Goal: Task Accomplishment & Management: Manage account settings

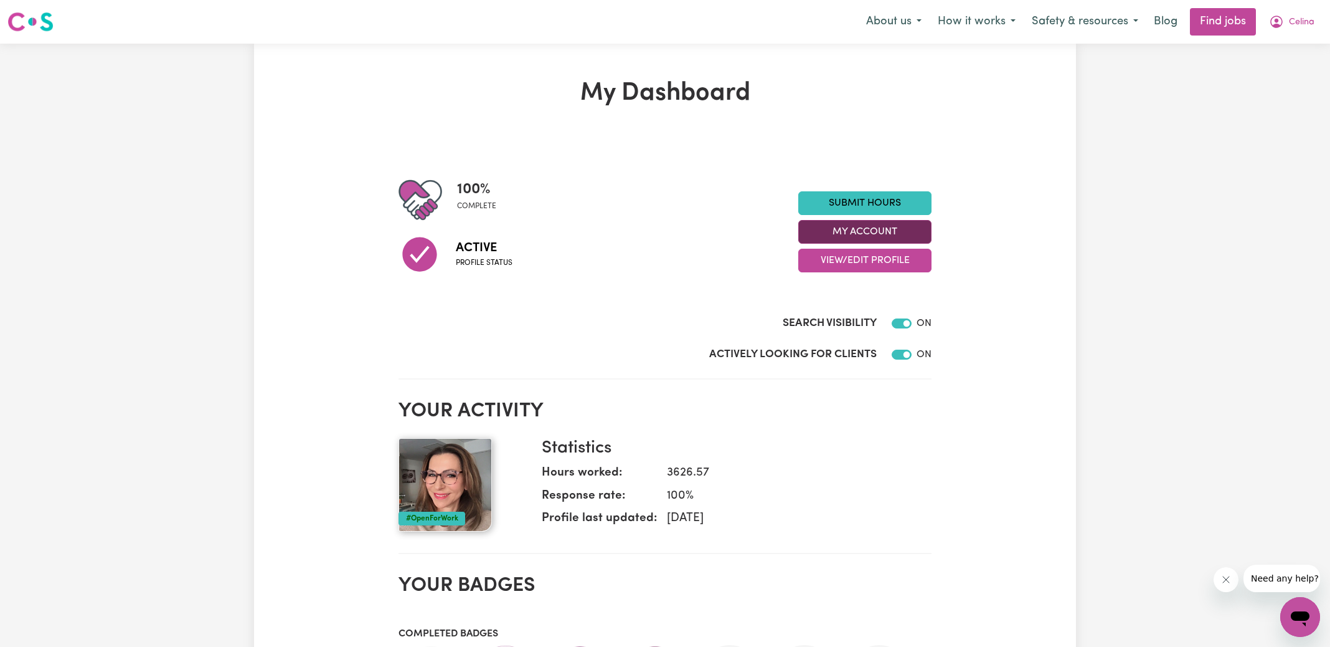
click at [833, 230] on button "My Account" at bounding box center [865, 232] width 133 height 24
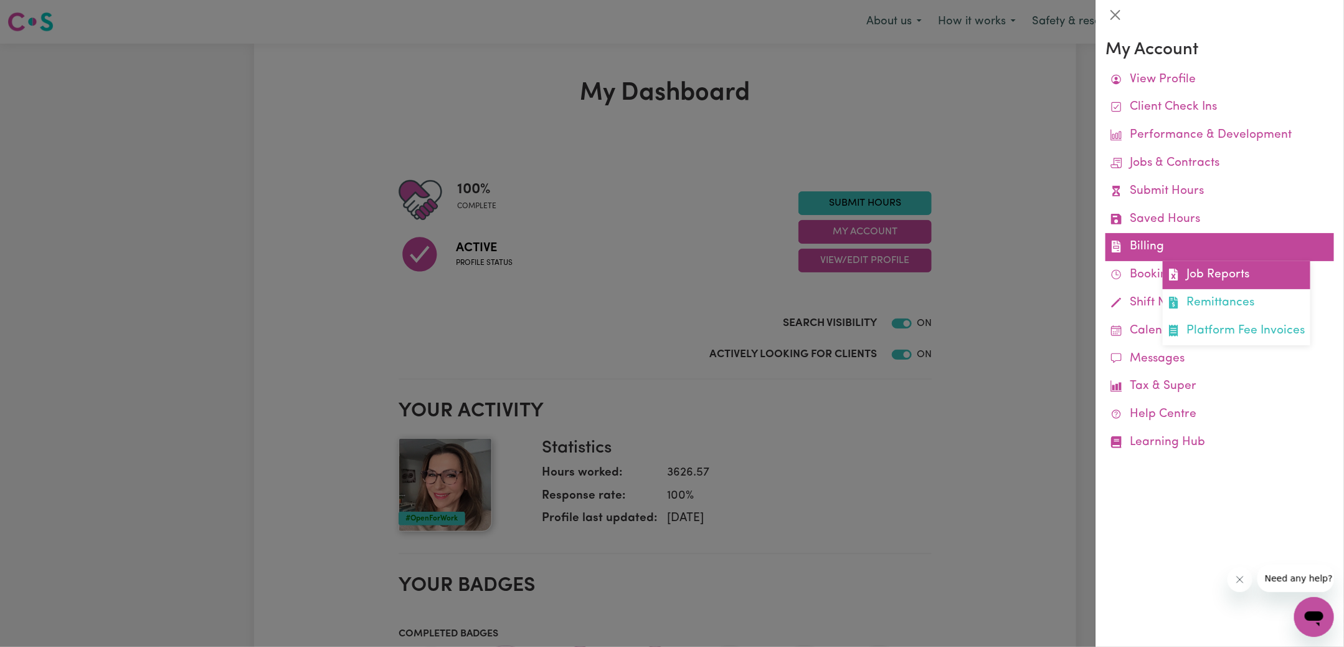
click at [1193, 276] on link "Job Reports" at bounding box center [1237, 275] width 148 height 28
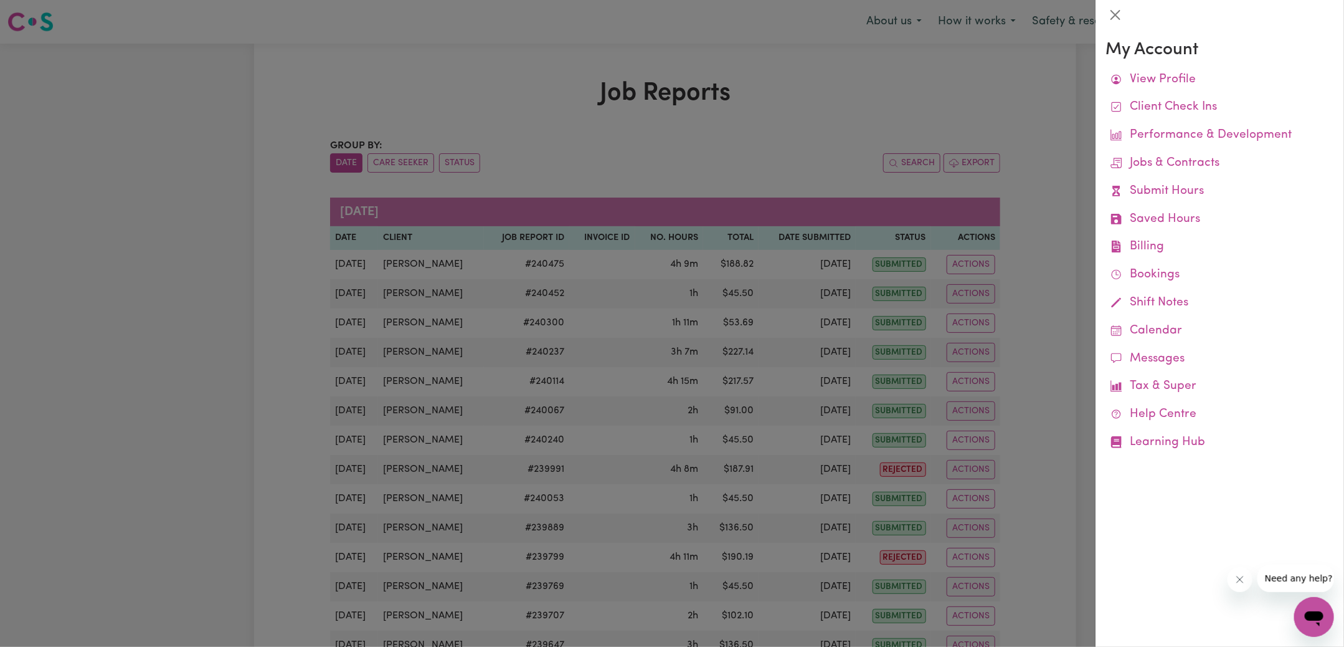
click at [832, 152] on div at bounding box center [672, 323] width 1344 height 647
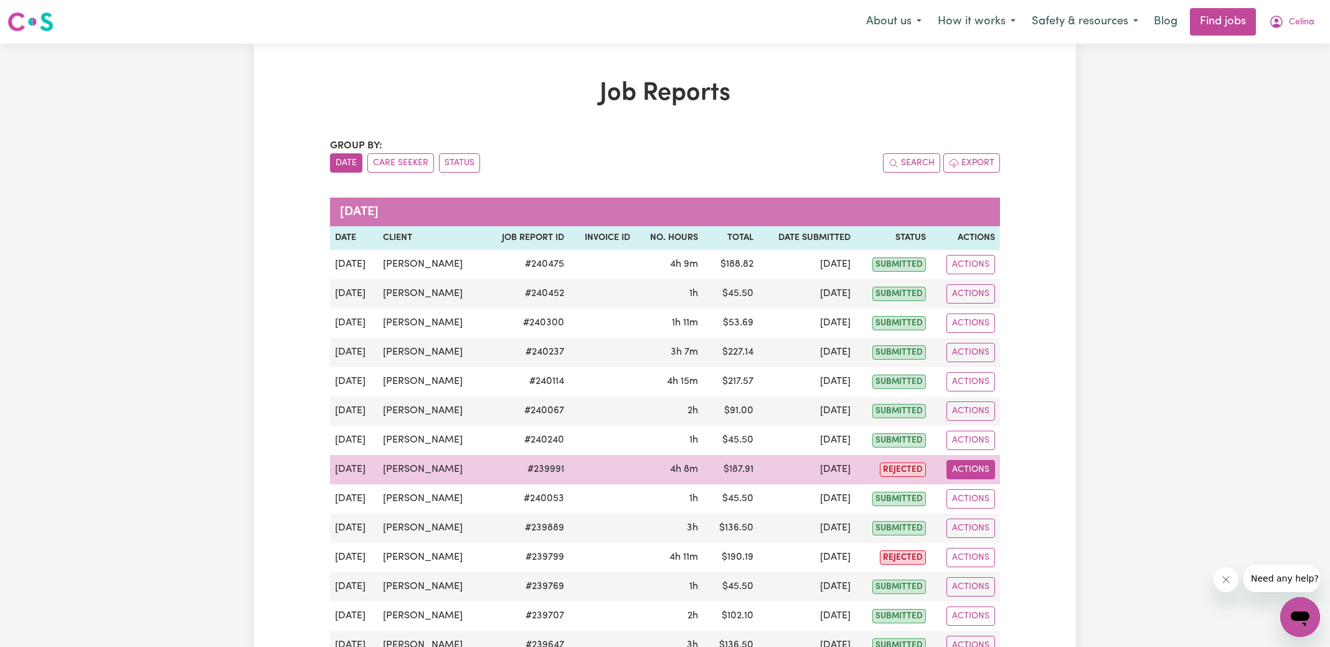
click at [975, 465] on button "Actions" at bounding box center [971, 469] width 49 height 19
click at [996, 490] on link "View Job Report" at bounding box center [996, 497] width 107 height 25
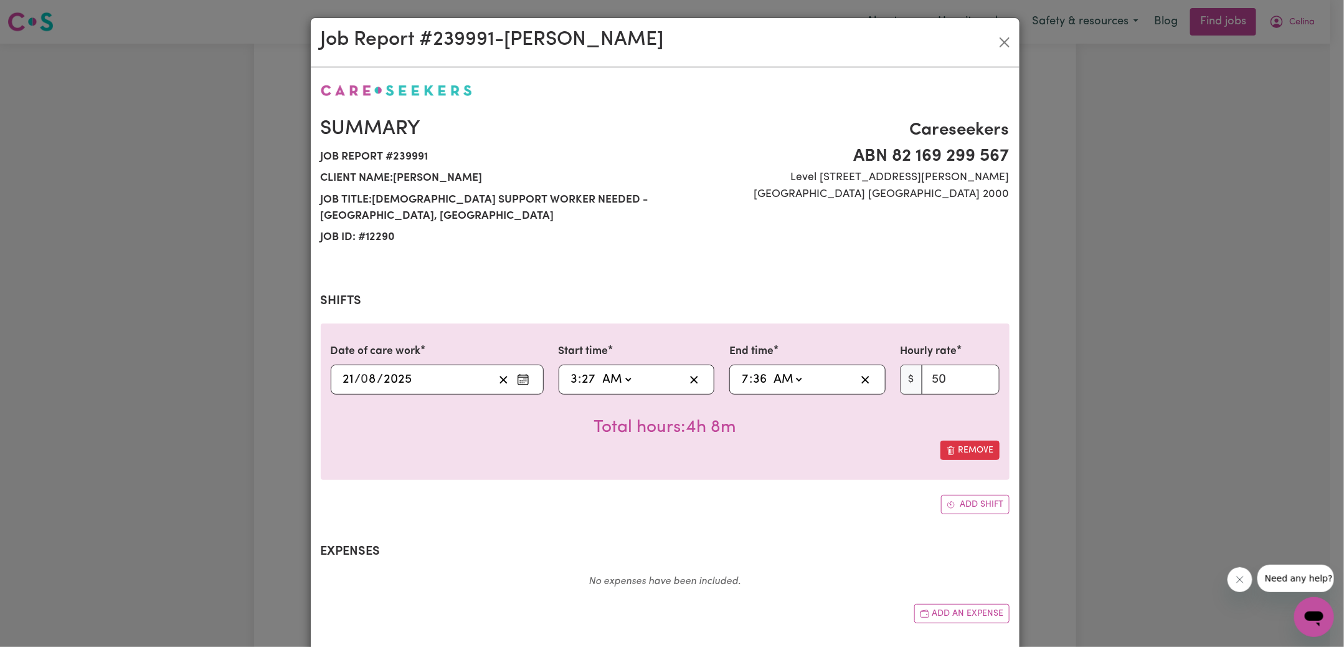
select select "50-Weekday"
click at [582, 378] on input "27" at bounding box center [589, 379] width 15 height 19
type input "03:03"
type input "3"
type input "03:30"
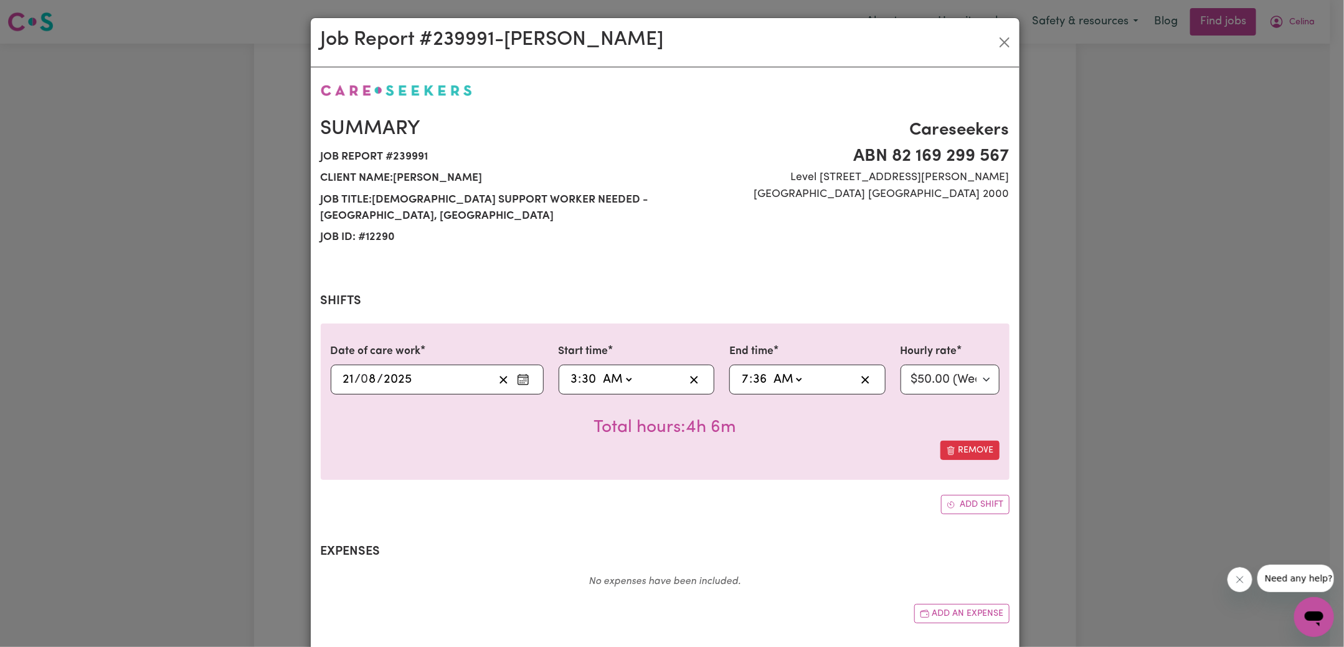
type input "30"
click at [752, 381] on input "36" at bounding box center [759, 379] width 15 height 19
type input "07:03"
type input "3"
type input "07:30"
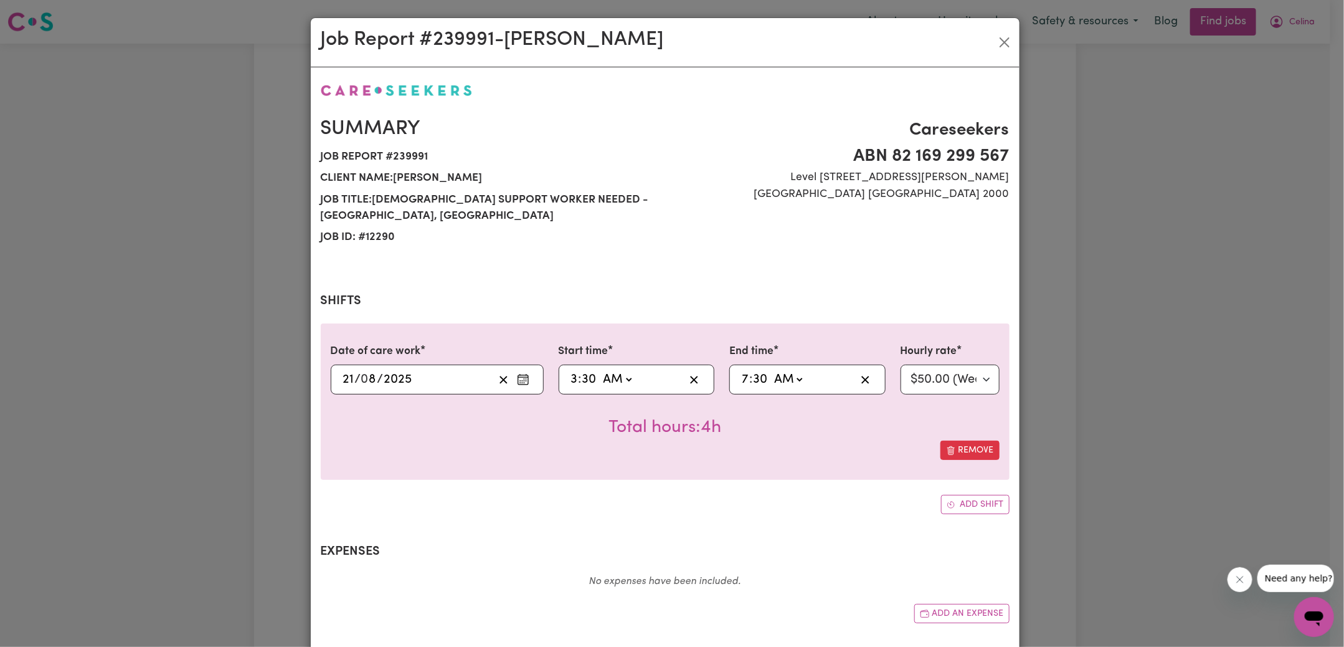
type input "30"
click at [1111, 312] on div "Job Report # 239991 - [PERSON_NAME] Summary Job report # 239991 Client name: [P…" at bounding box center [672, 323] width 1344 height 647
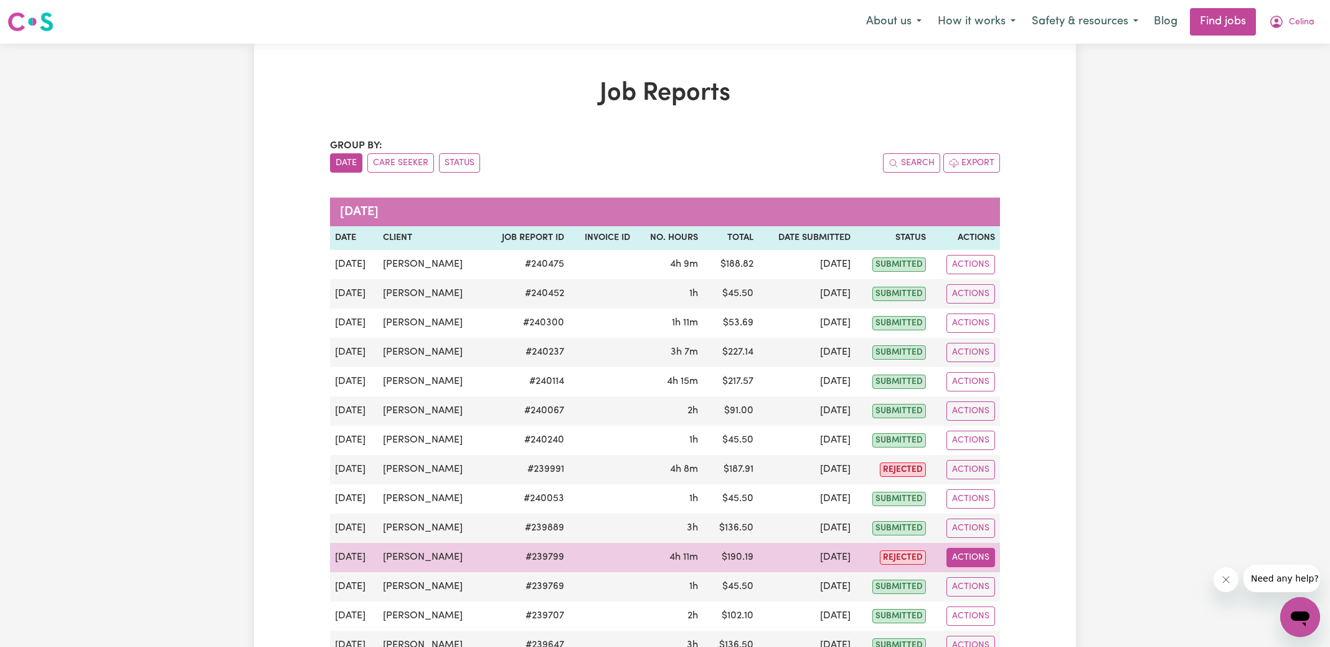
click at [961, 558] on button "Actions" at bounding box center [971, 556] width 49 height 19
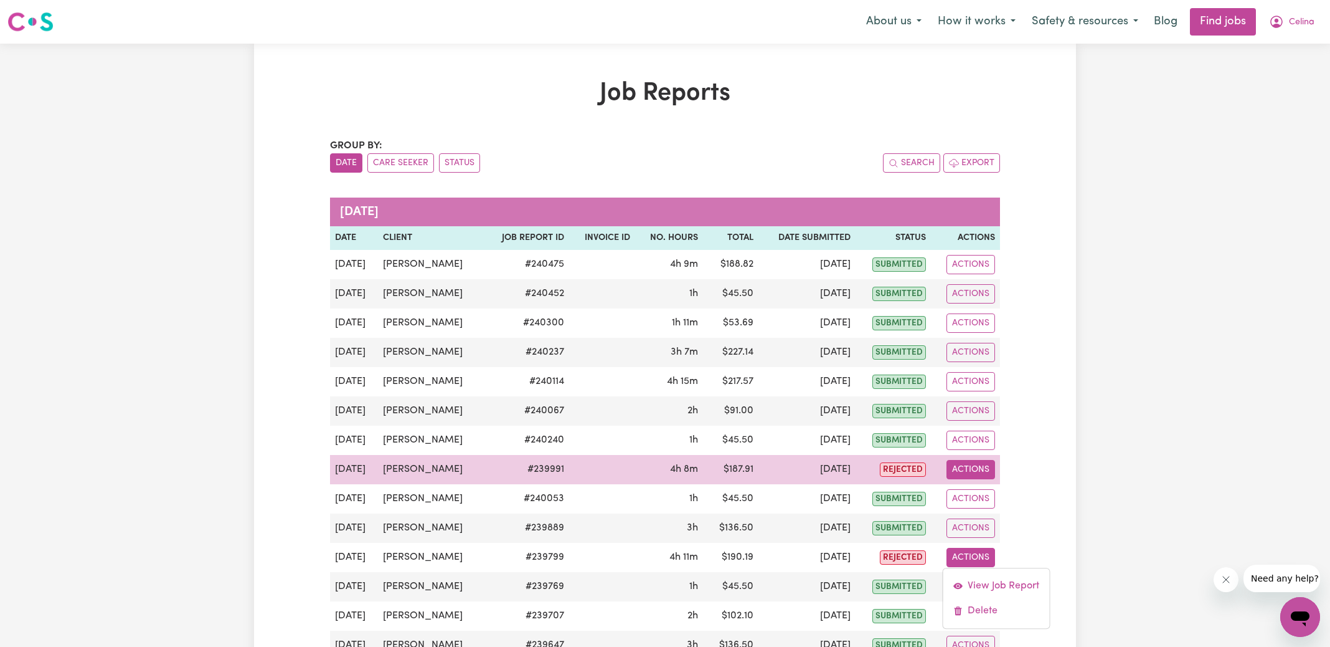
click at [964, 466] on button "Actions" at bounding box center [971, 469] width 49 height 19
click at [993, 491] on link "View Job Report" at bounding box center [996, 497] width 107 height 25
select select "50-Weekday"
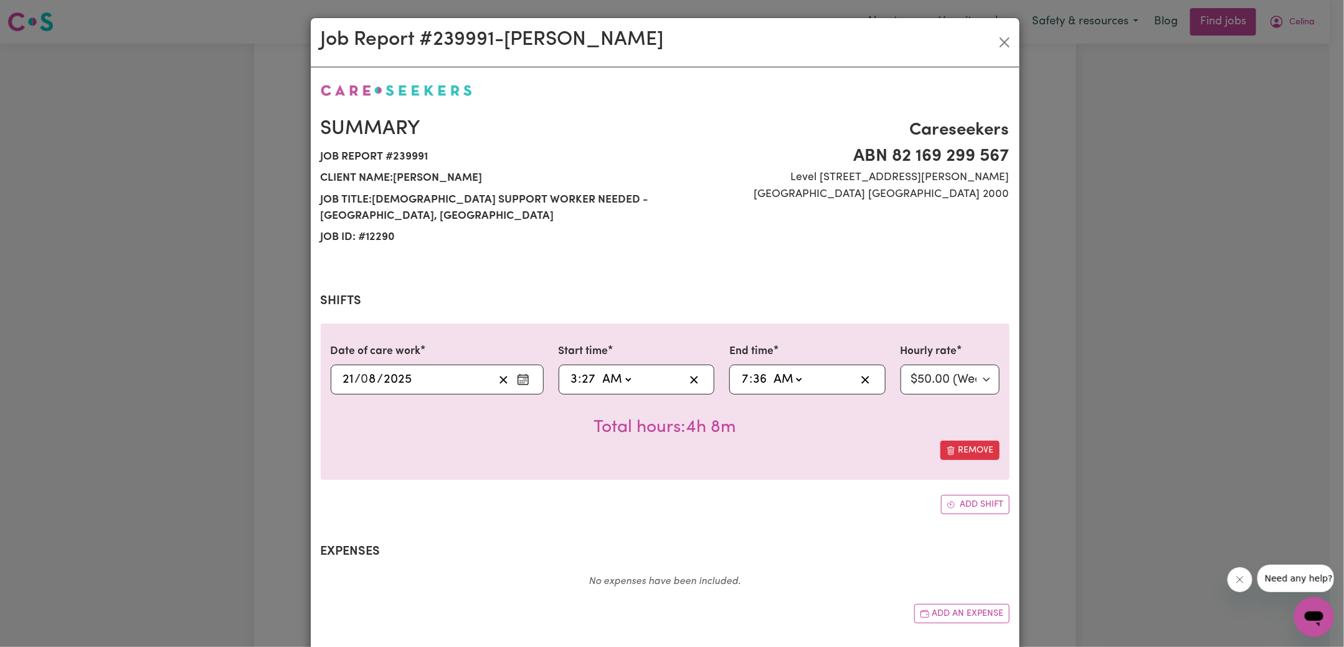
drag, startPoint x: 582, startPoint y: 379, endPoint x: 653, endPoint y: 376, distance: 70.5
click at [582, 379] on input "27" at bounding box center [589, 379] width 15 height 19
click at [652, 310] on section "Shifts Date of care work [DATE] 21 / 0 8 / 2025 Start time 03:27 3 : 27 AM PM E…" at bounding box center [665, 403] width 689 height 220
click at [585, 374] on input "27" at bounding box center [589, 379] width 15 height 19
type input "03:03"
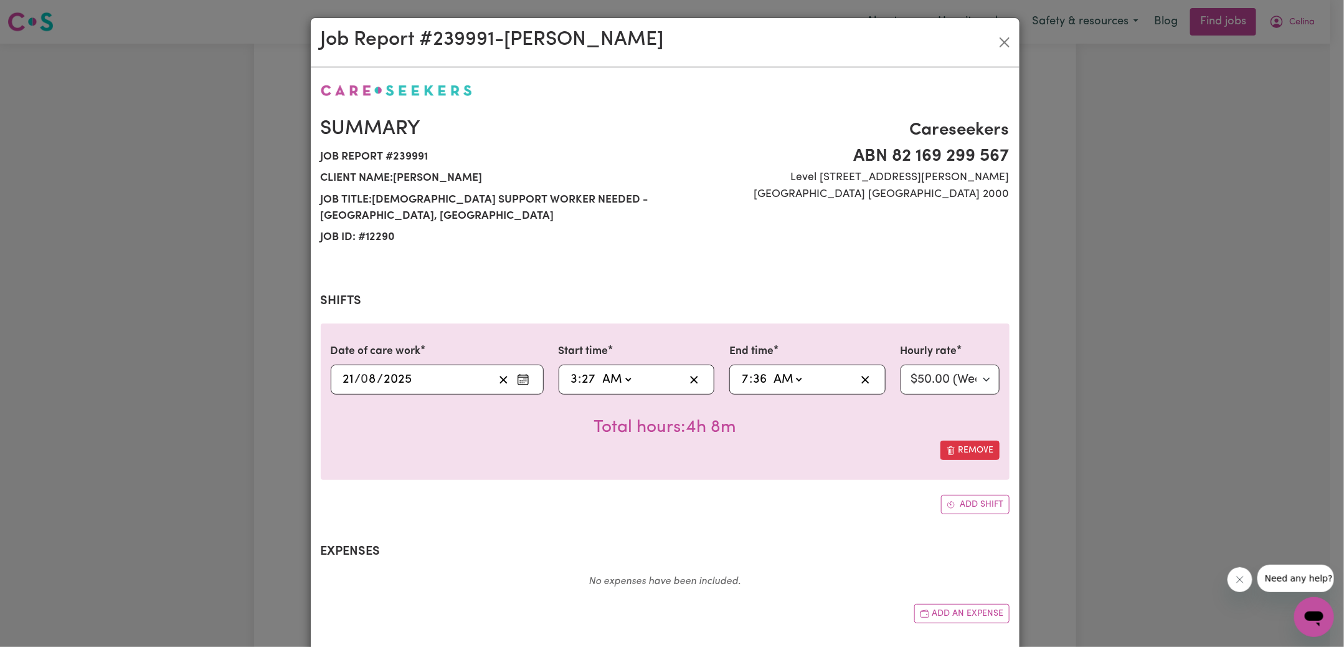
type input "3"
type input "03:30"
type input "30"
click at [753, 382] on input "36" at bounding box center [759, 379] width 15 height 19
type input "07:03"
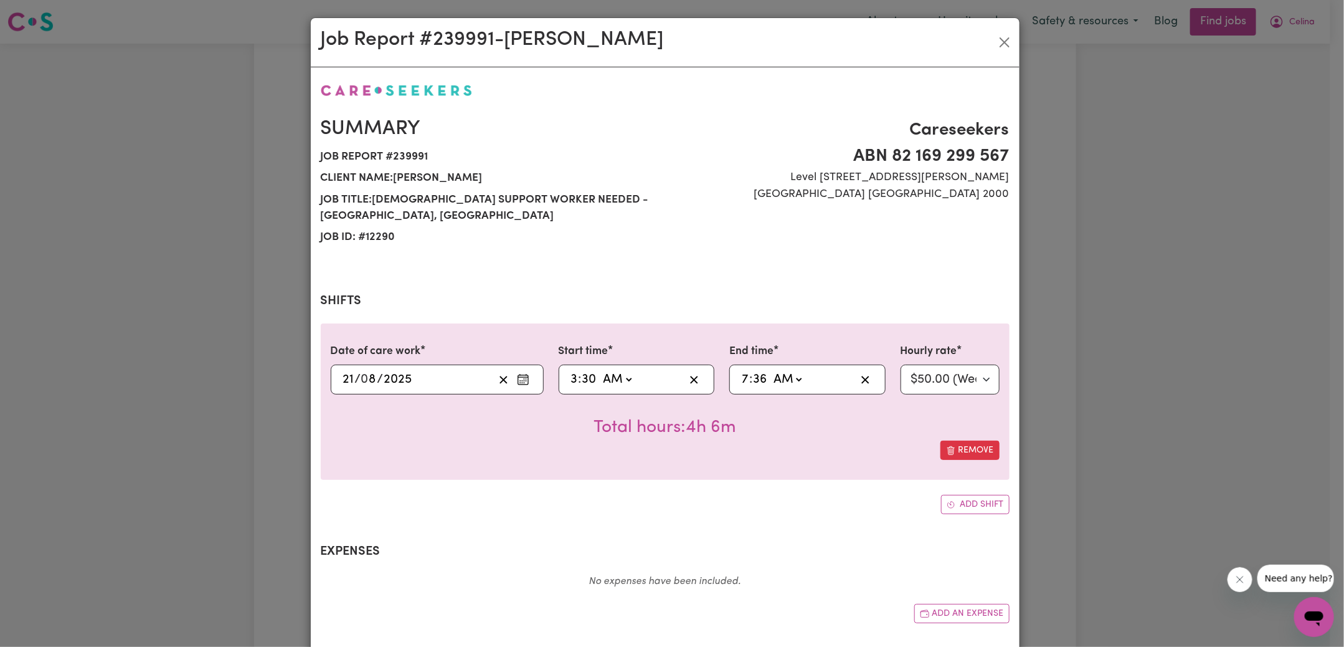
type input "3"
type input "07:30"
type input "30"
click at [852, 481] on div "Date of care work [DATE] 21 / 0 8 / 2025 Start time 03:30 3 : 30 AM PM End time…" at bounding box center [665, 418] width 689 height 191
click at [756, 514] on div "Summary Job report # 239991 Client name: [PERSON_NAME] Job title: [DEMOGRAPHIC_…" at bounding box center [665, 459] width 689 height 755
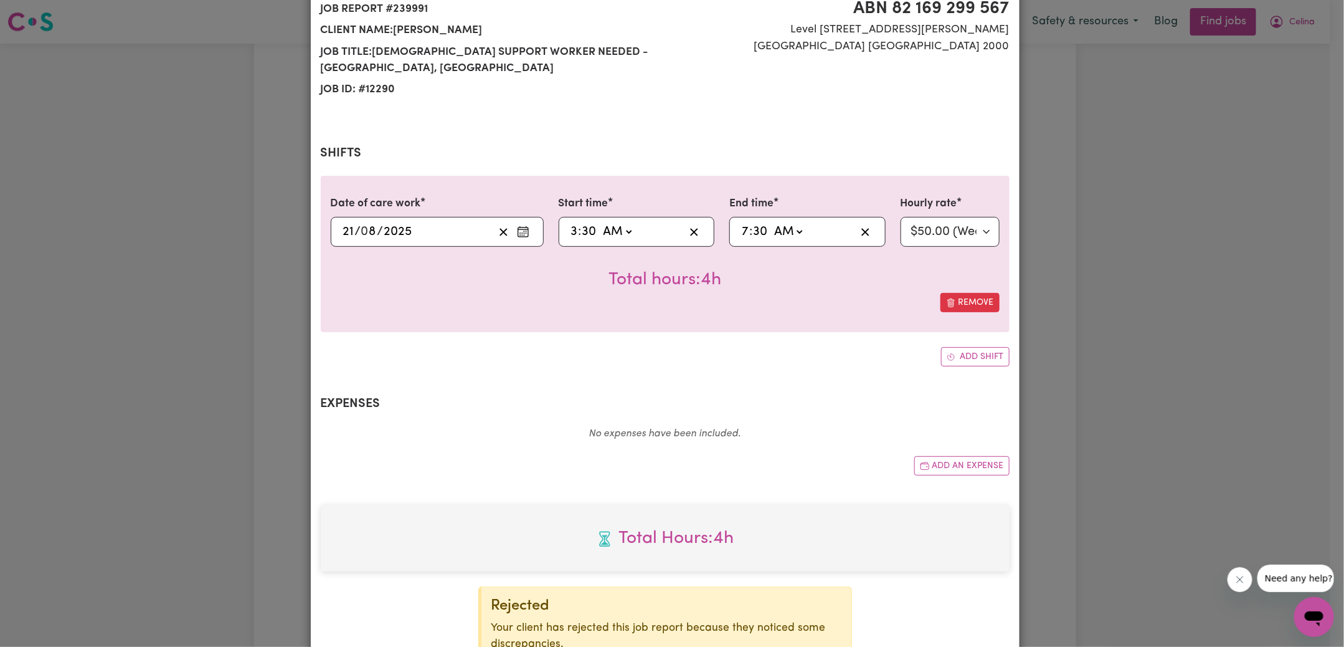
scroll to position [275, 0]
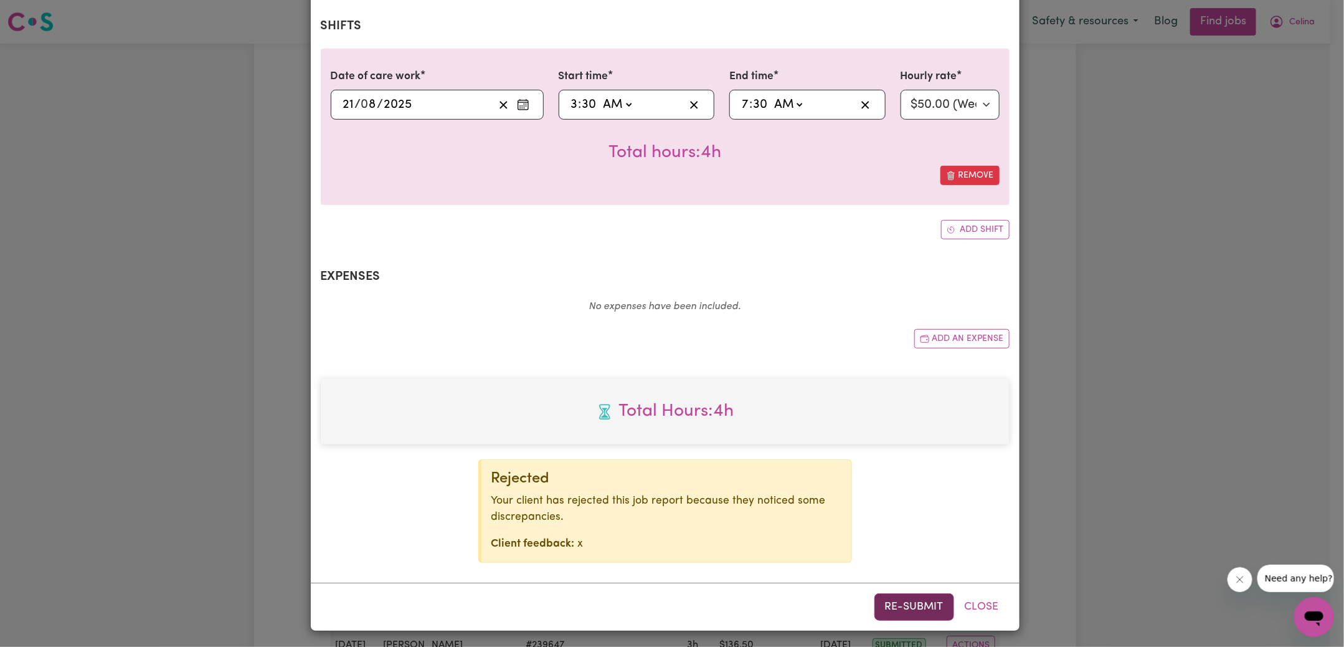
click at [879, 597] on button "Re-submit" at bounding box center [914, 606] width 80 height 27
click at [1086, 460] on div "Job Report # 239991 - [PERSON_NAME] Summary Job report # 239991 Client name: [P…" at bounding box center [672, 323] width 1344 height 647
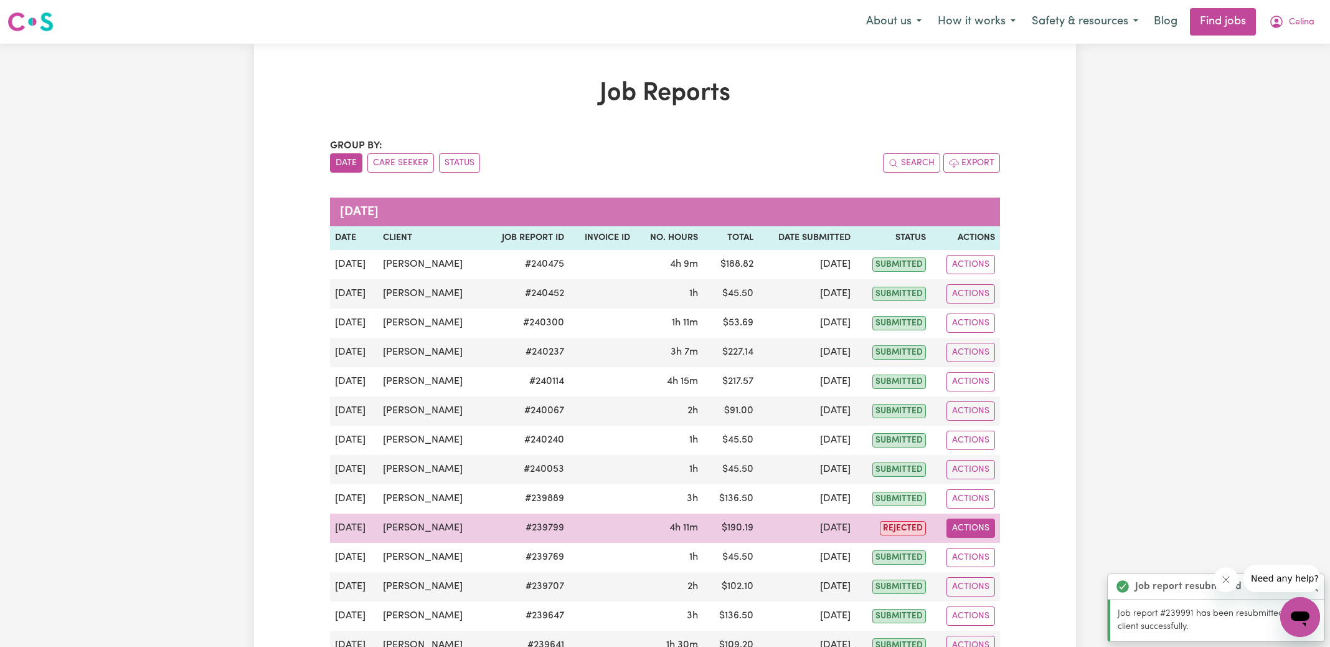
click at [980, 523] on button "Actions" at bounding box center [971, 527] width 49 height 19
click at [995, 544] on link "View Job Report" at bounding box center [996, 556] width 107 height 25
select select "50-Weekday"
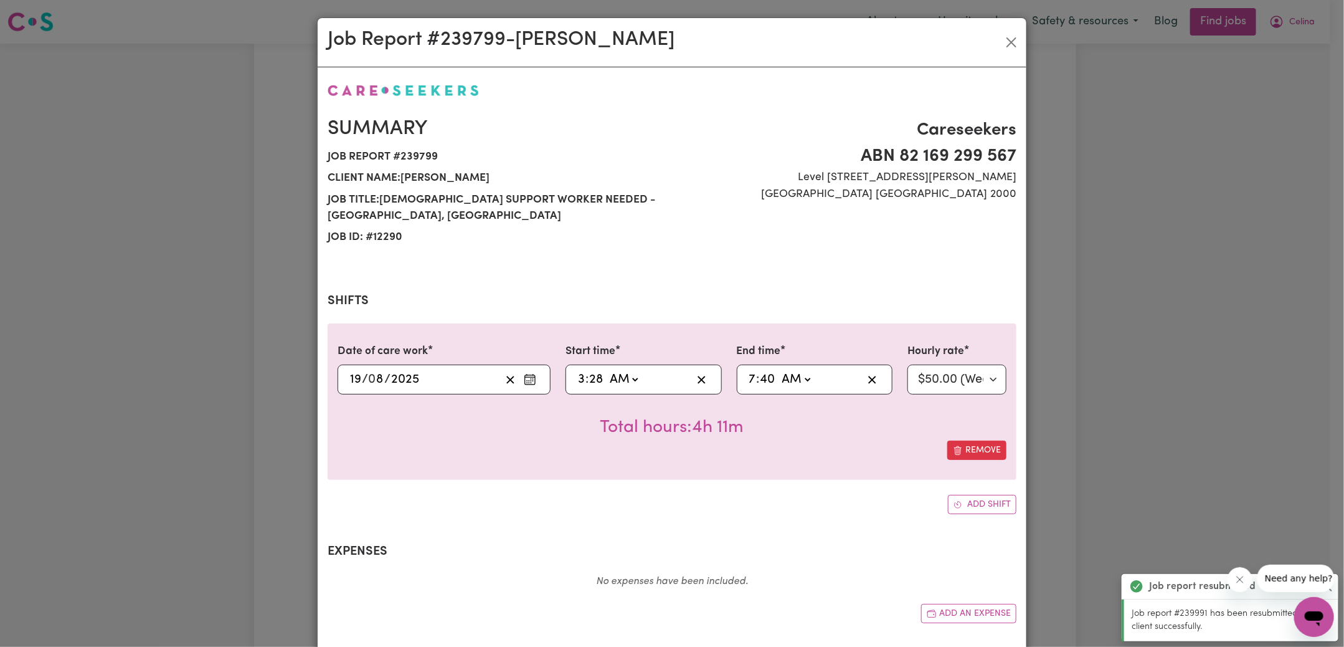
click at [589, 375] on input "28" at bounding box center [596, 379] width 15 height 19
type input "03:03"
type input "3"
type input "03:30"
type input "30"
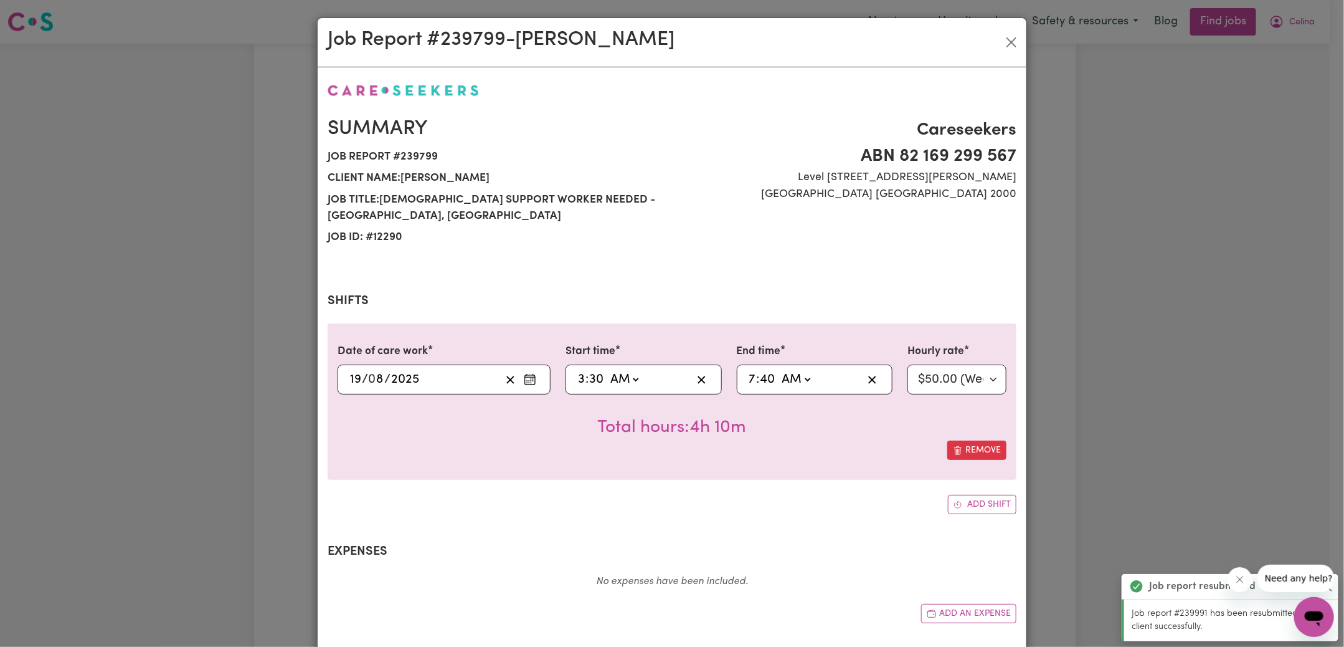
click at [764, 383] on input "40" at bounding box center [768, 379] width 16 height 19
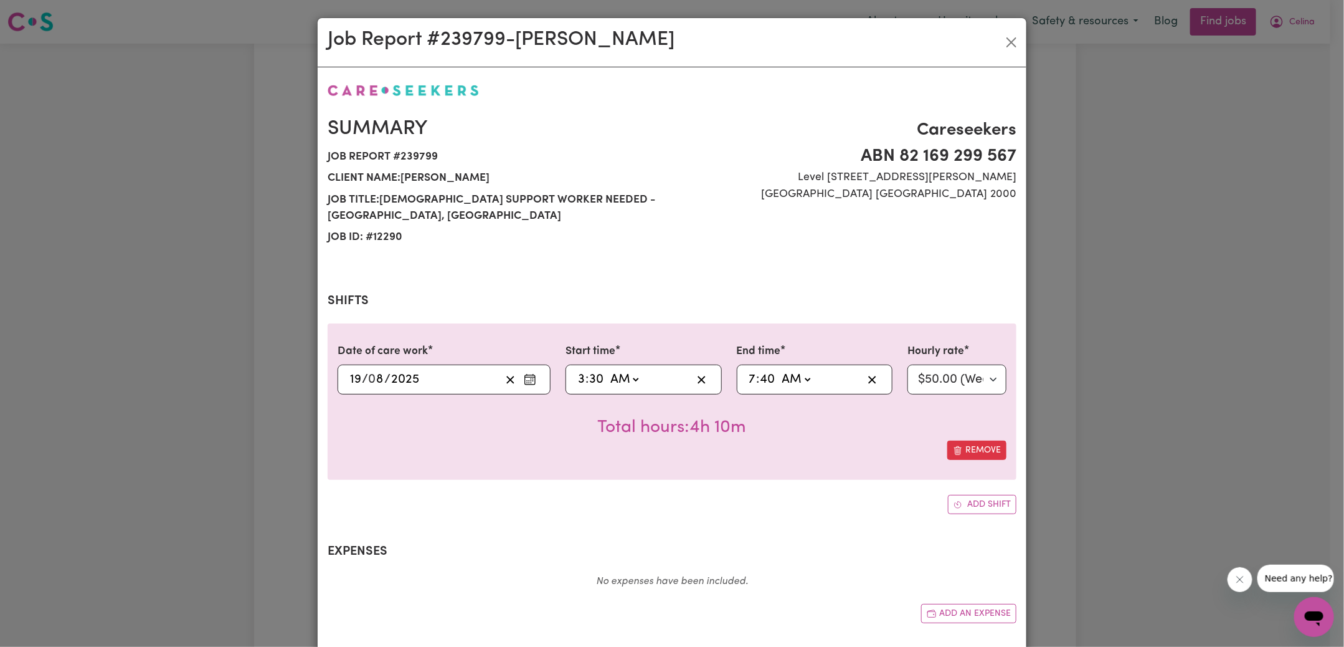
type input "07:03"
type input "3"
type input "07:30"
type input "30"
click at [800, 528] on div "Summary Job report # 239799 Client name: [PERSON_NAME] Job title: [DEMOGRAPHIC_…" at bounding box center [672, 459] width 689 height 755
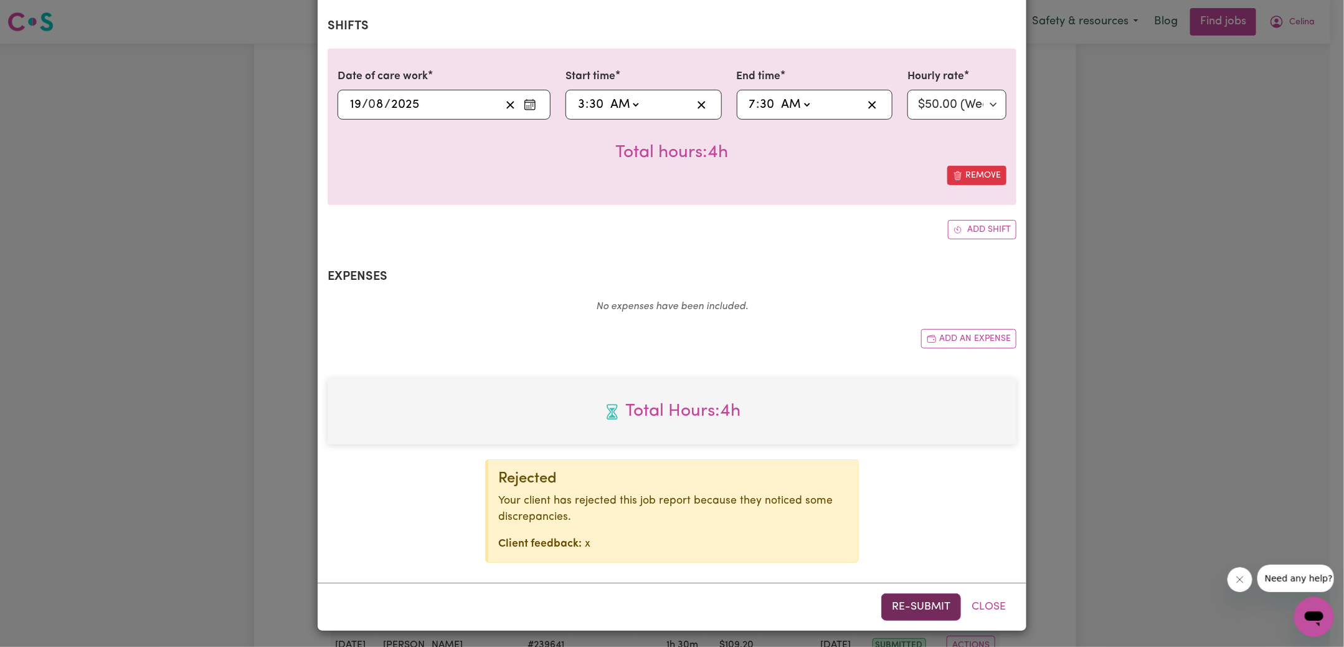
click at [925, 606] on button "Re-submit" at bounding box center [921, 606] width 80 height 27
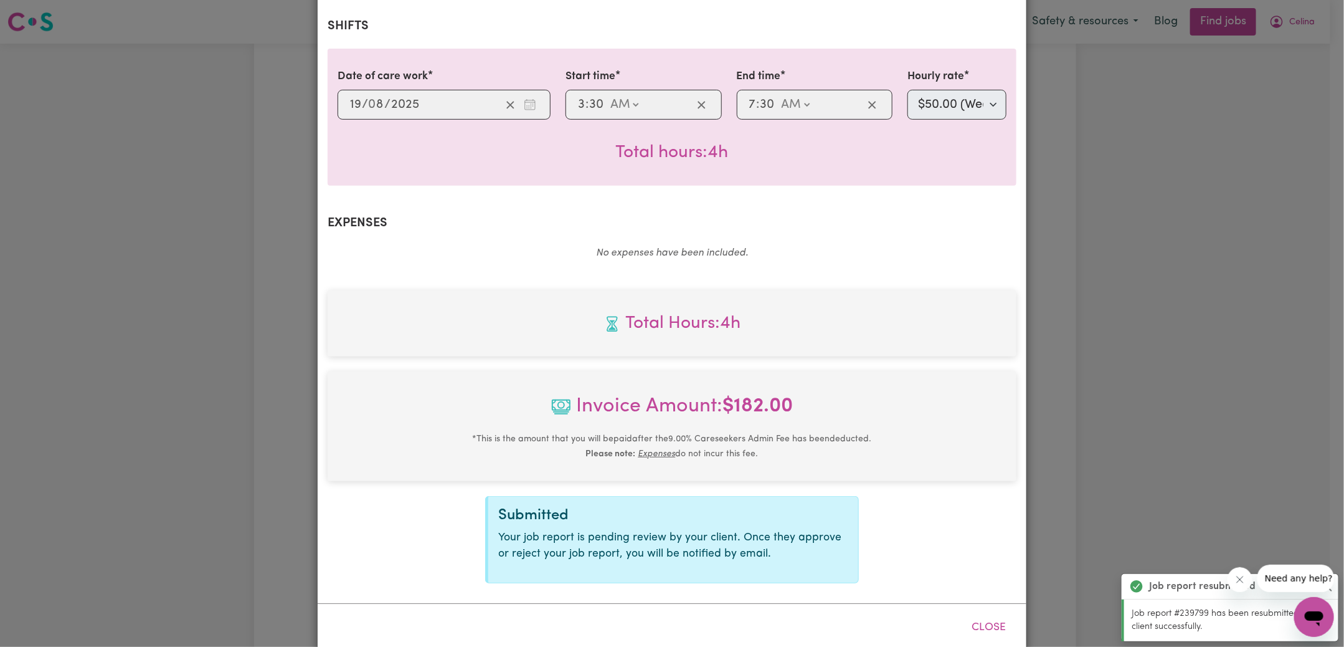
click at [1077, 310] on div "Job Report # 239799 - [PERSON_NAME] Summary Job report # 239799 Client name: [P…" at bounding box center [672, 323] width 1344 height 647
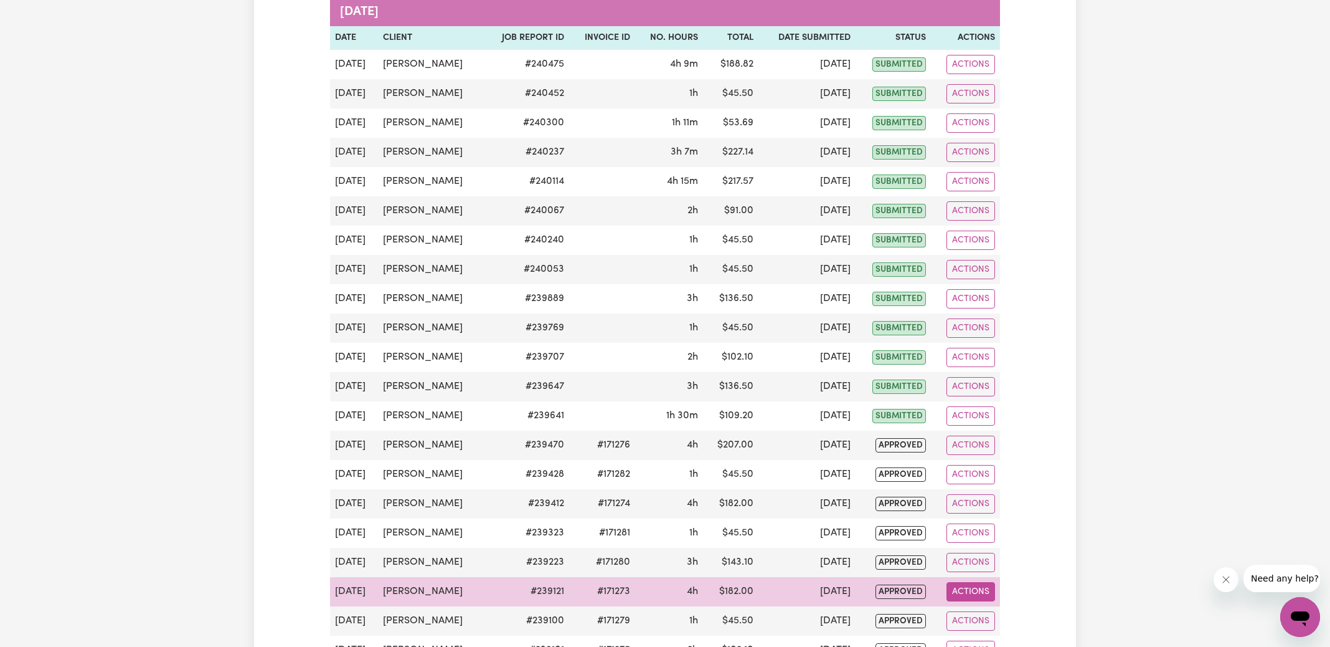
scroll to position [0, 0]
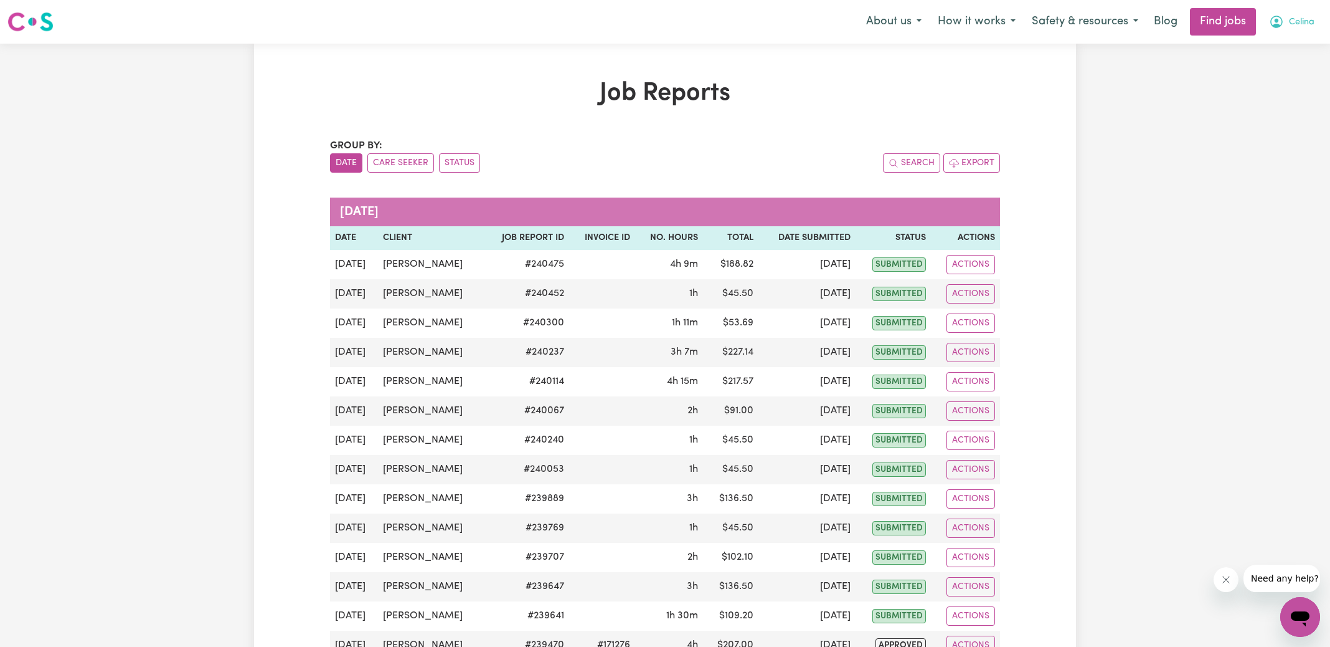
click at [1281, 27] on icon "My Account" at bounding box center [1276, 21] width 15 height 15
click at [1266, 97] on link "Logout" at bounding box center [1273, 95] width 98 height 24
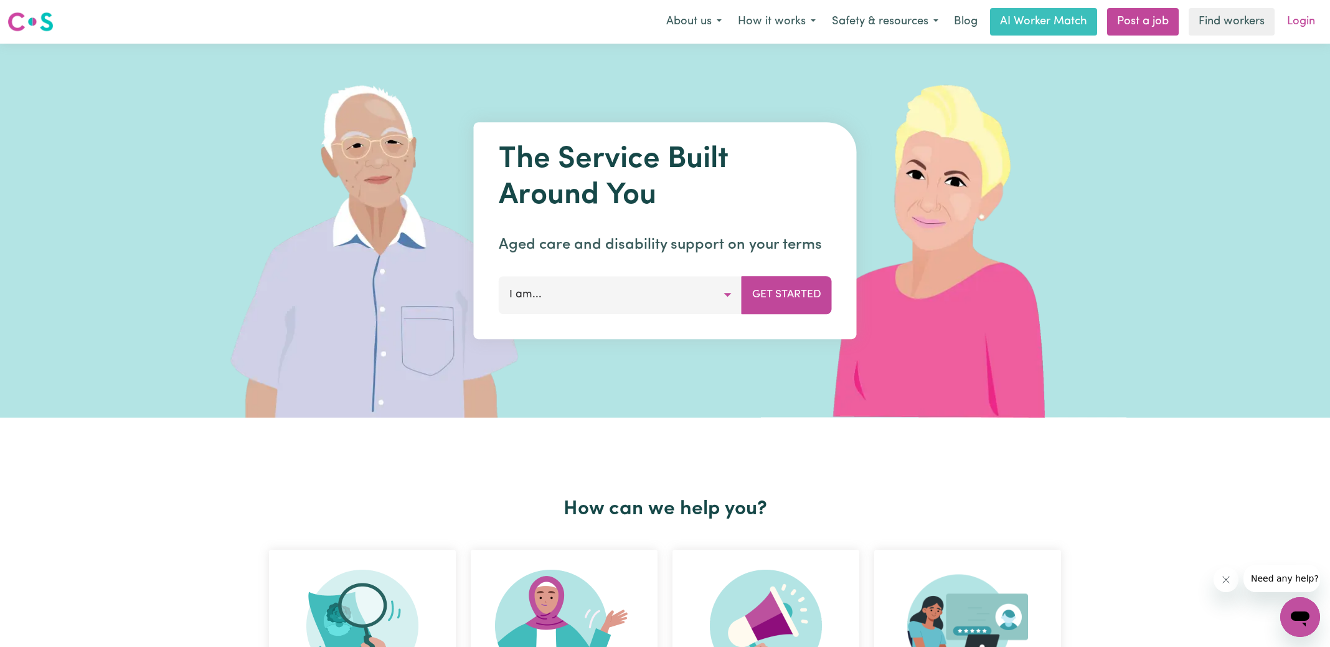
click at [1310, 28] on link "Login" at bounding box center [1301, 21] width 43 height 27
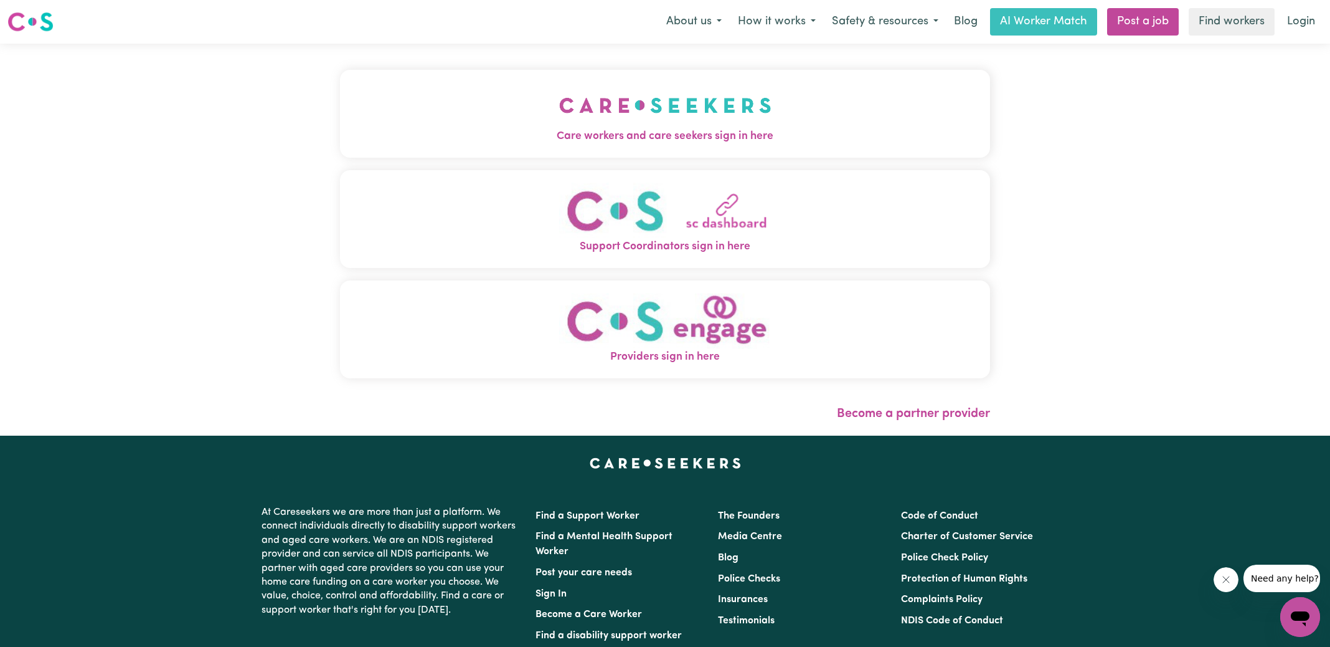
click at [516, 116] on button "Care workers and care seekers sign in here" at bounding box center [665, 113] width 650 height 87
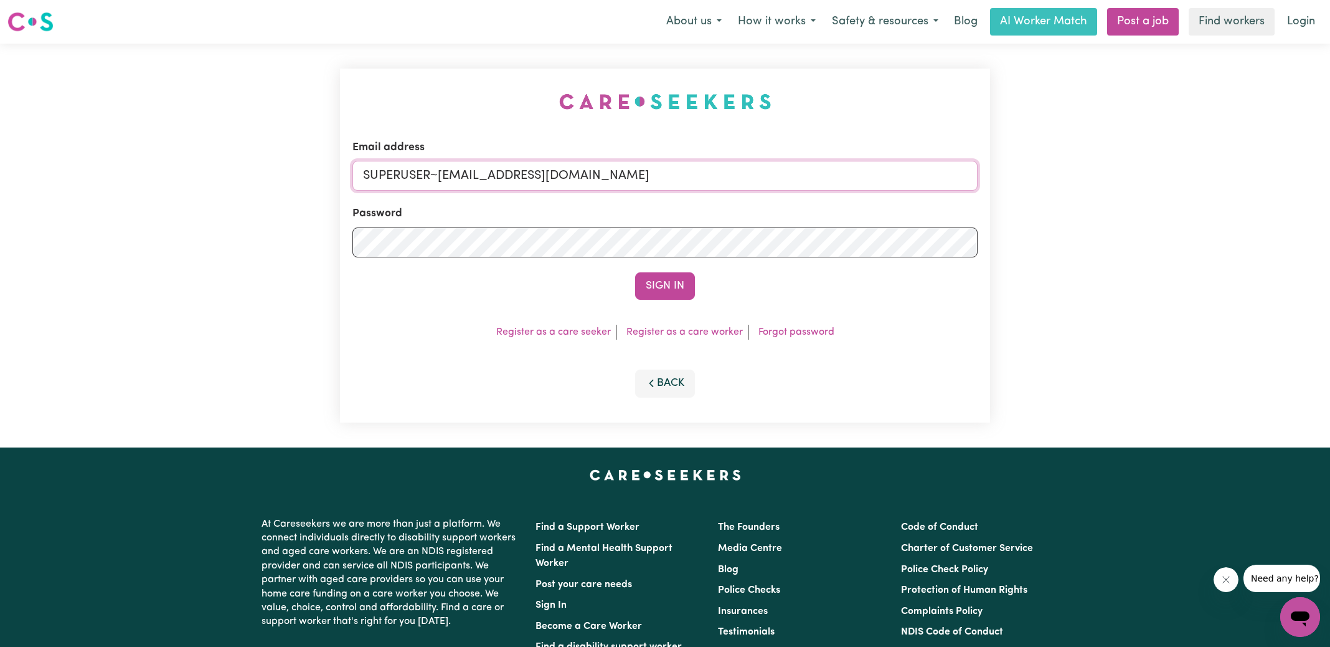
drag, startPoint x: 439, startPoint y: 175, endPoint x: 937, endPoint y: 216, distance: 499.3
click at [937, 216] on form "Email address SUPERUSER~[EMAIL_ADDRESS][DOMAIN_NAME] Password Sign In" at bounding box center [665, 220] width 625 height 160
type input "[EMAIL_ADDRESS][DOMAIN_NAME]"
click at [635, 272] on button "Sign In" at bounding box center [665, 285] width 60 height 27
